Goal: Task Accomplishment & Management: Manage account settings

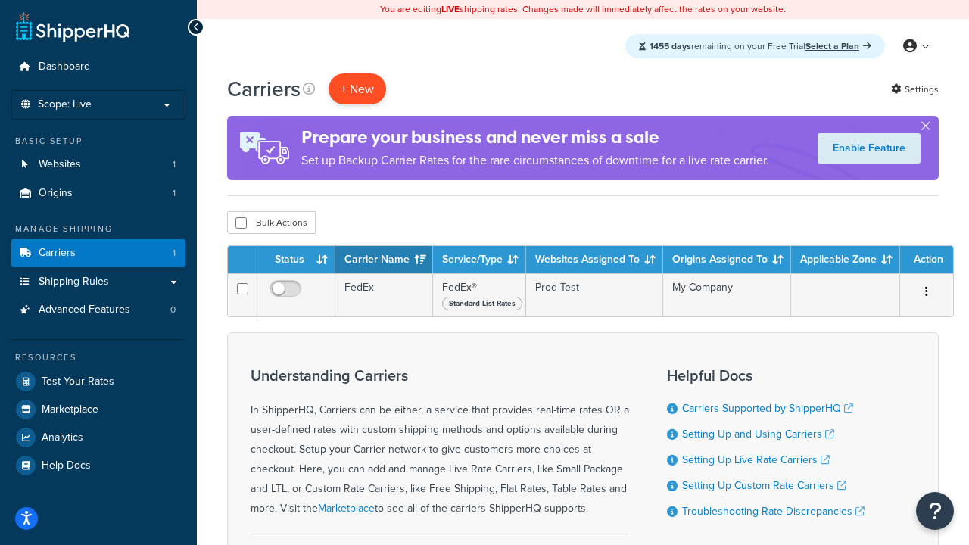
click at [357, 89] on button "+ New" at bounding box center [357, 88] width 58 height 31
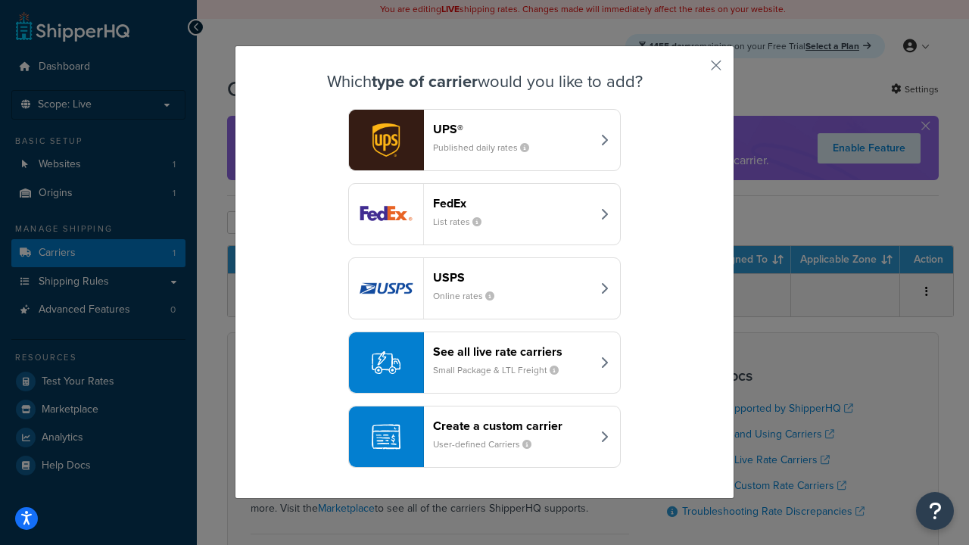
click at [484, 214] on div "FedEx List rates" at bounding box center [512, 214] width 158 height 36
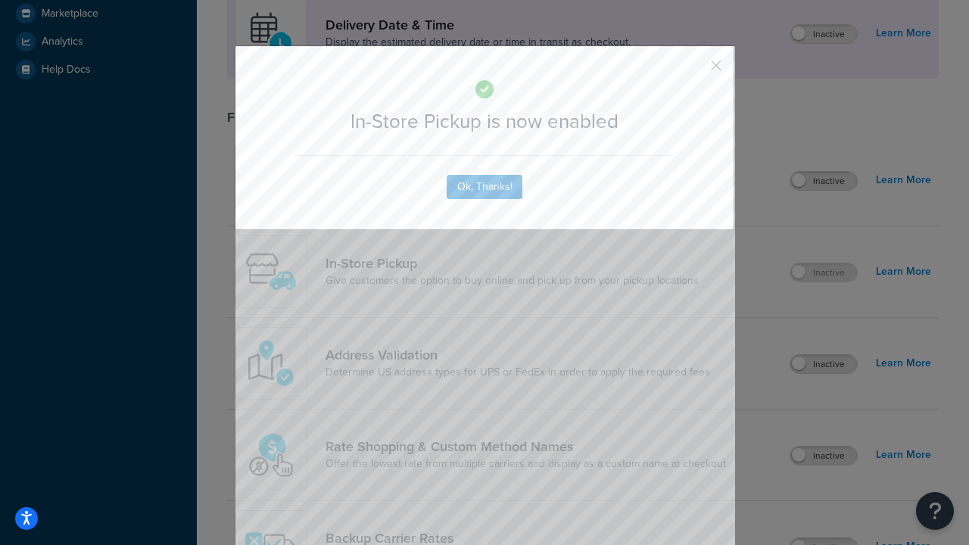
scroll to position [425, 0]
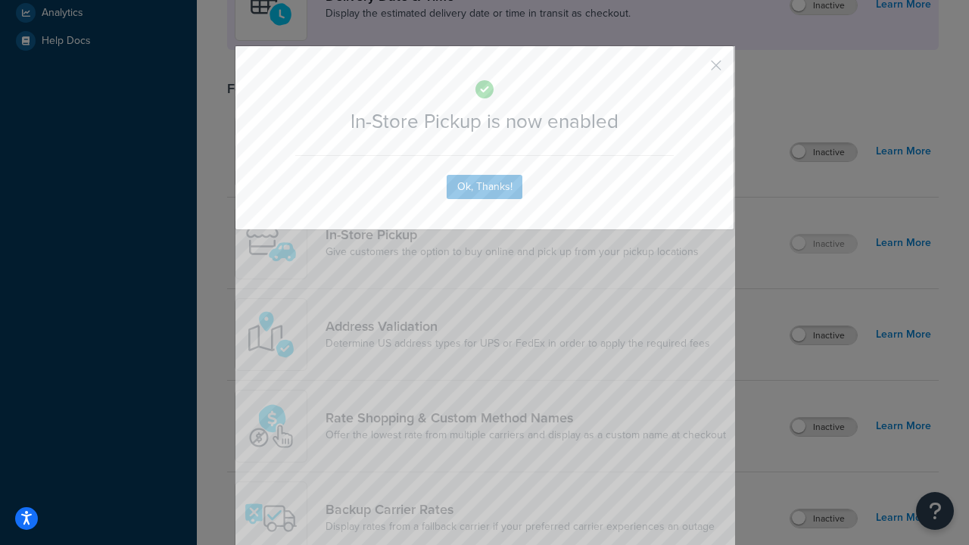
click at [693, 70] on button "button" at bounding box center [694, 71] width 4 height 4
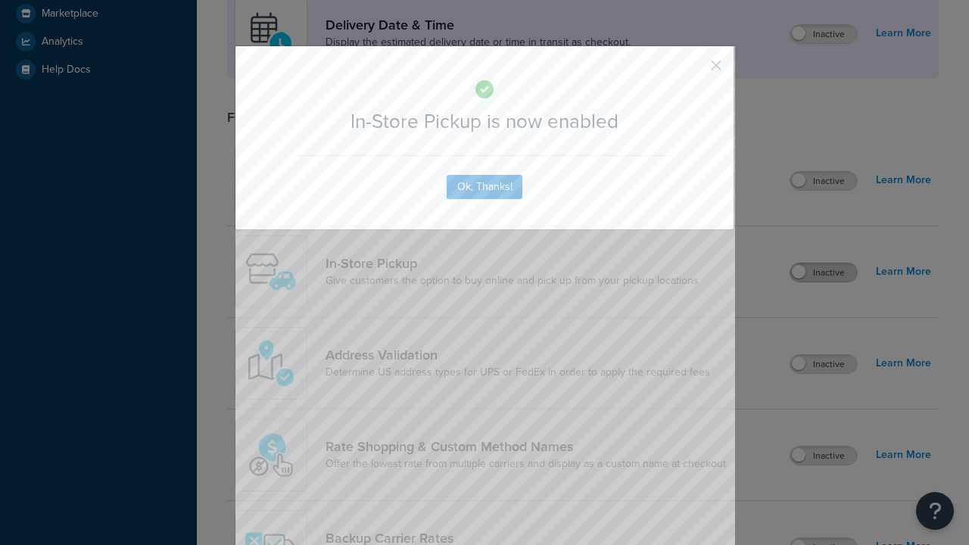
scroll to position [425, 0]
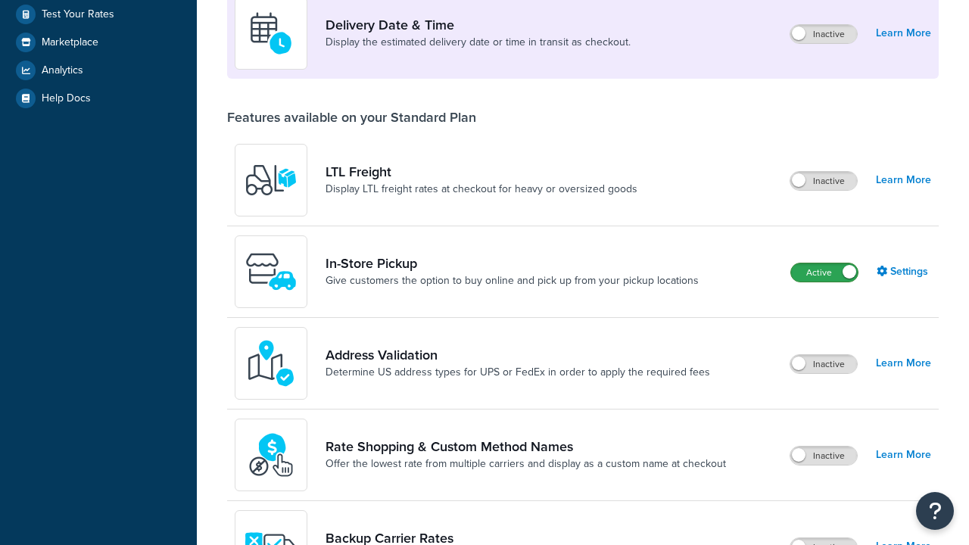
scroll to position [367, 0]
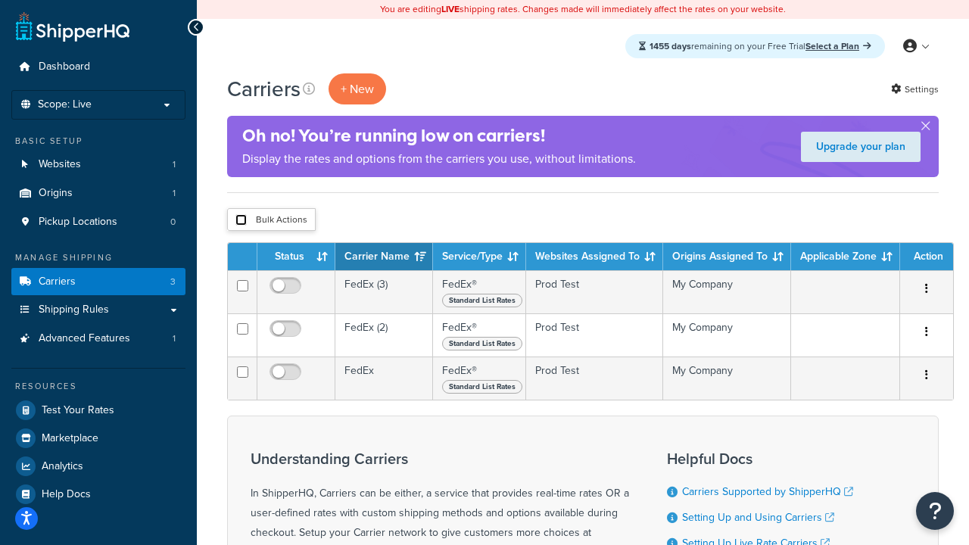
click at [241, 220] on input "checkbox" at bounding box center [240, 219] width 11 height 11
checkbox input "true"
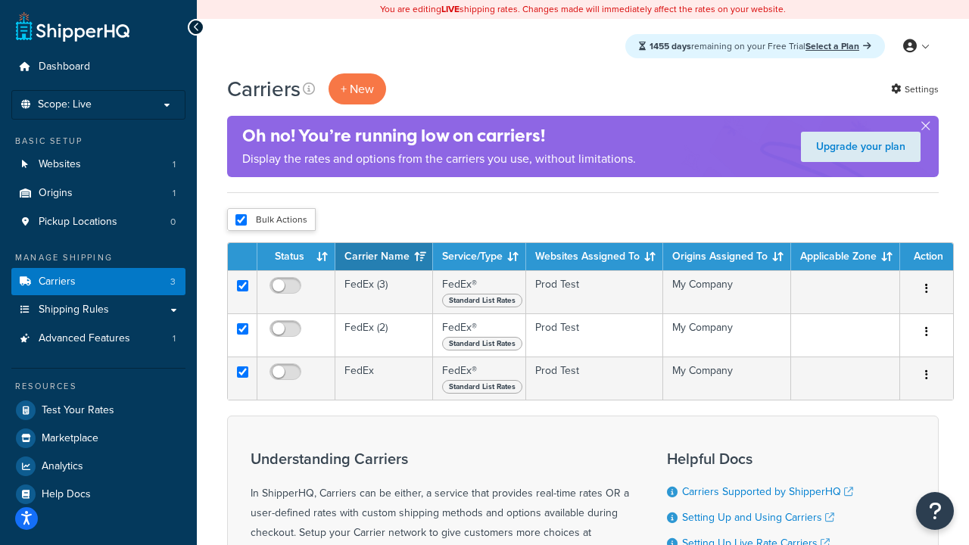
click at [0, 0] on button "Delete" at bounding box center [0, 0] width 0 height 0
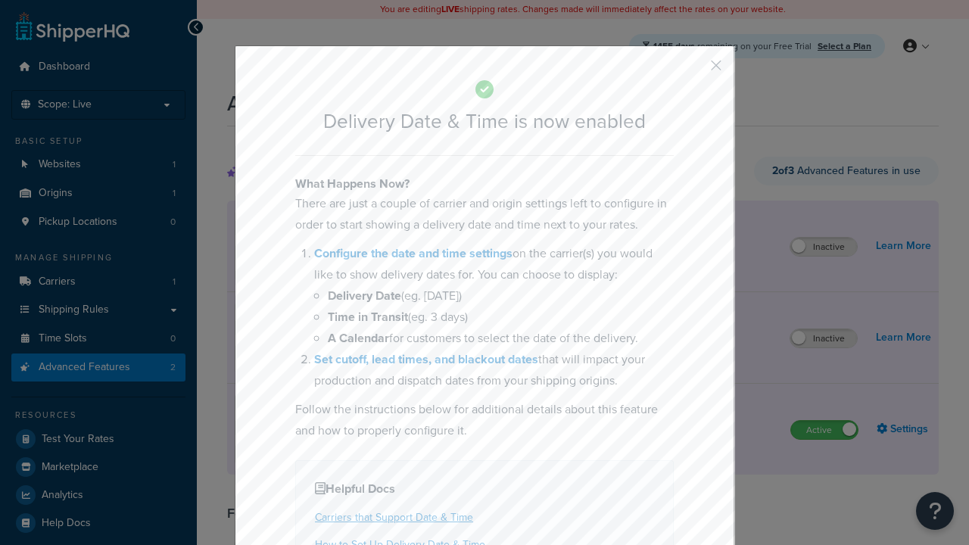
click at [693, 69] on button "button" at bounding box center [694, 71] width 4 height 4
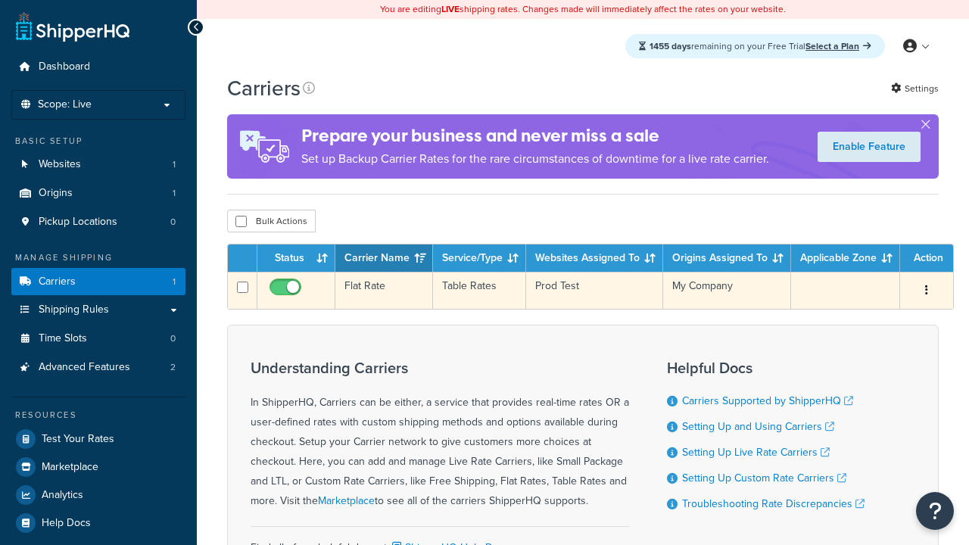
click at [383, 291] on td "Flat Rate" at bounding box center [384, 290] width 98 height 37
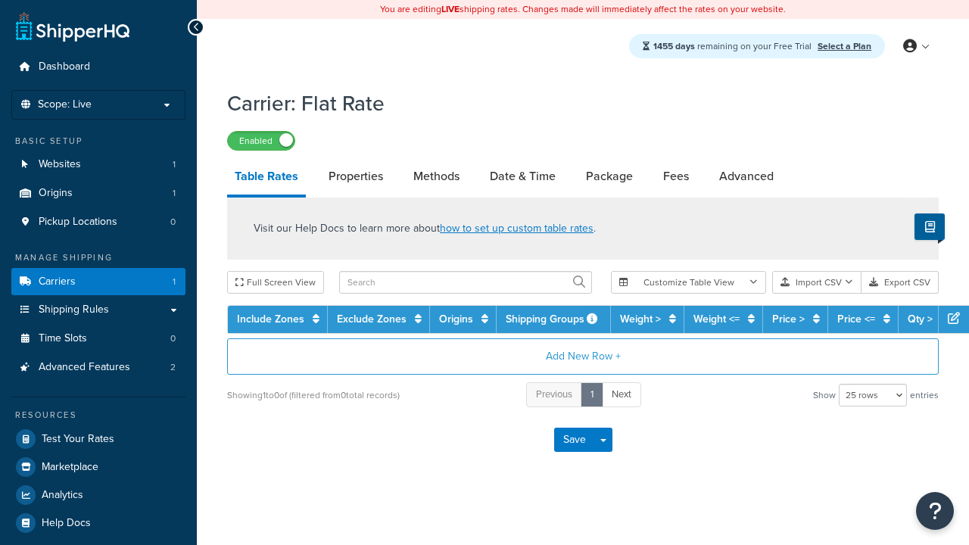
select select "25"
click at [523, 177] on link "Date & Time" at bounding box center [522, 176] width 81 height 36
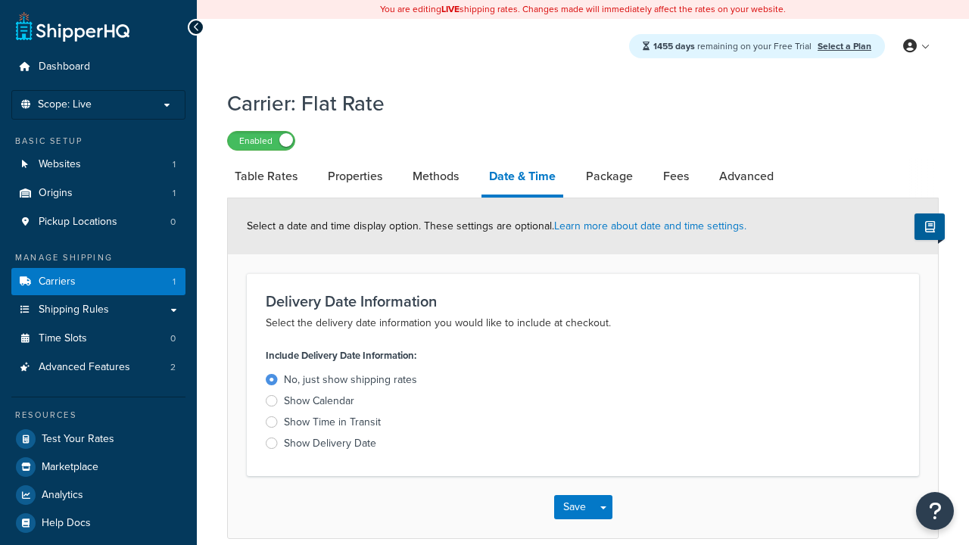
click at [332, 425] on div "Show Time in Transit" at bounding box center [332, 422] width 97 height 15
click at [0, 0] on input "Show Time in Transit" at bounding box center [0, 0] width 0 height 0
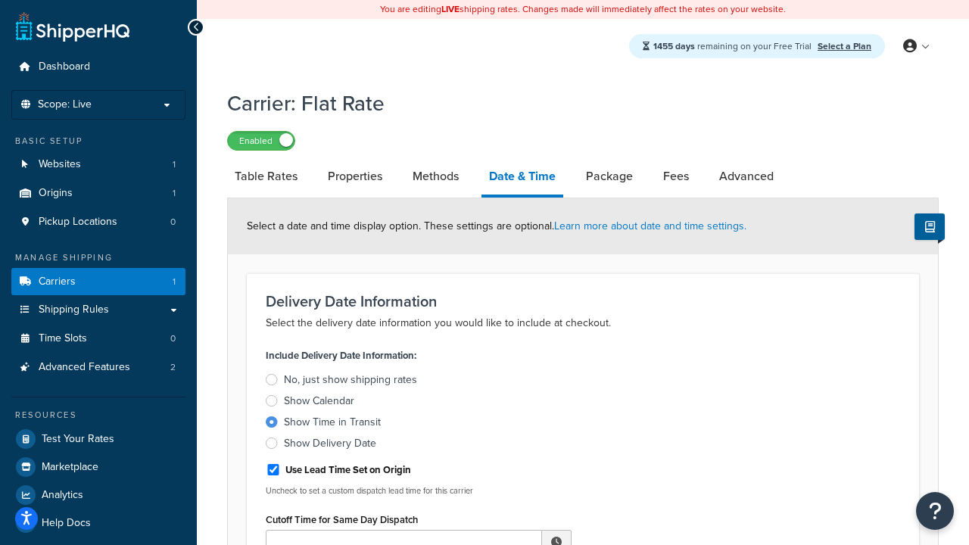
click at [332, 425] on div "Show Time in Transit" at bounding box center [332, 422] width 97 height 15
click at [0, 0] on input "Show Time in Transit" at bounding box center [0, 0] width 0 height 0
type input "11:00 AM"
type input "5"
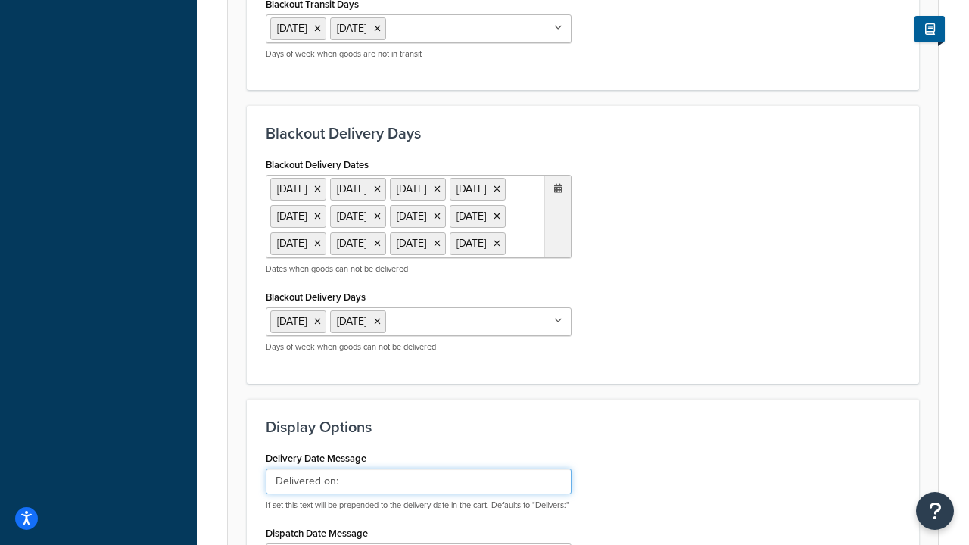
type input "Delivered on:"
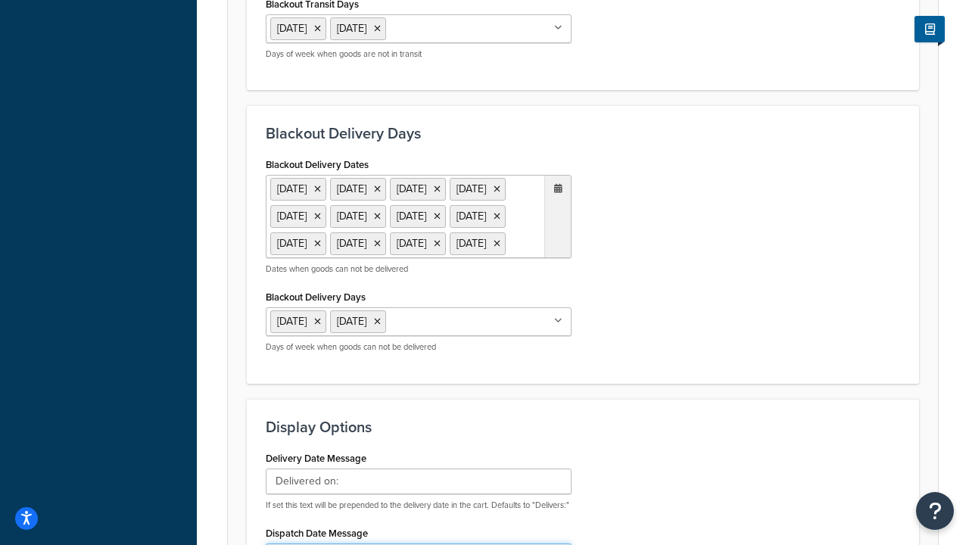
type input "Default Dispatch Message"
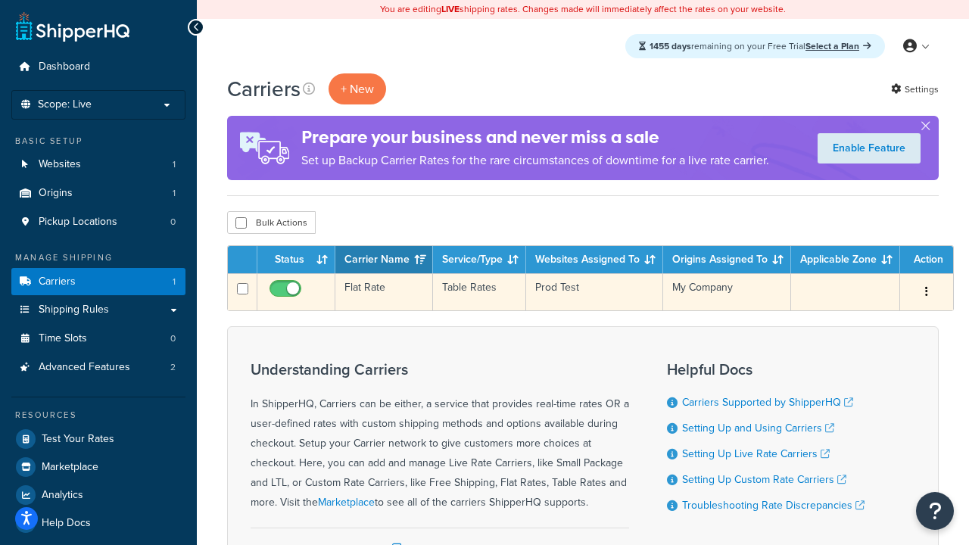
click at [383, 292] on td "Flat Rate" at bounding box center [384, 291] width 98 height 37
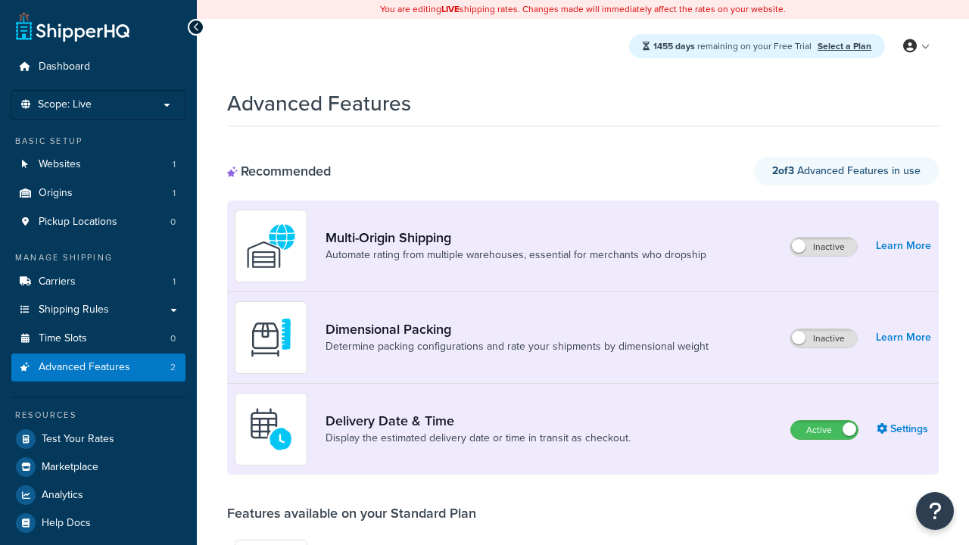
click at [824, 430] on label "Active" at bounding box center [824, 430] width 67 height 18
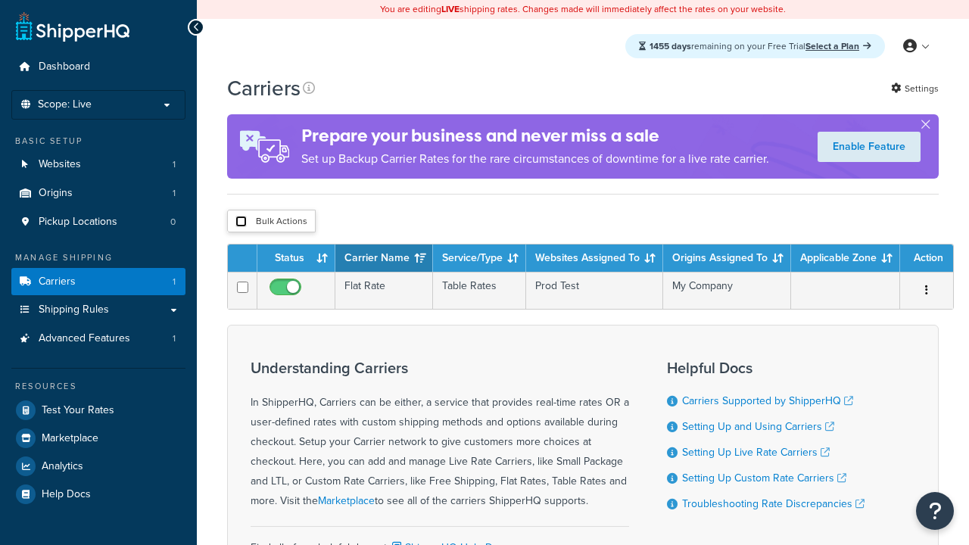
click at [241, 222] on input "checkbox" at bounding box center [240, 221] width 11 height 11
checkbox input "true"
click at [0, 0] on button "Delete" at bounding box center [0, 0] width 0 height 0
